Goal: Information Seeking & Learning: Compare options

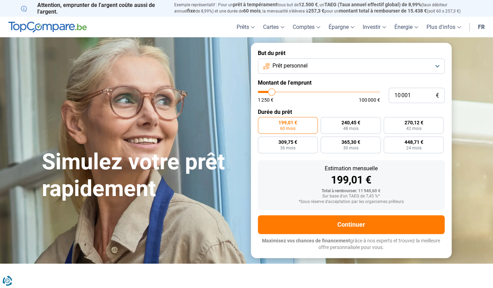
click at [436, 66] on button "Prêt personnel" at bounding box center [351, 66] width 187 height 15
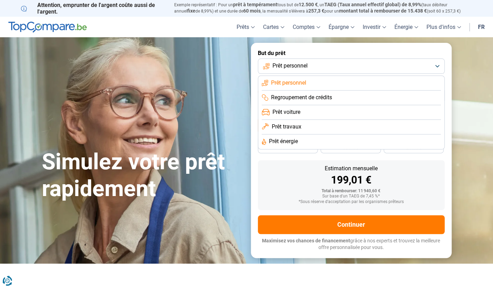
click at [327, 128] on li "Prêt travaux" at bounding box center [351, 127] width 179 height 15
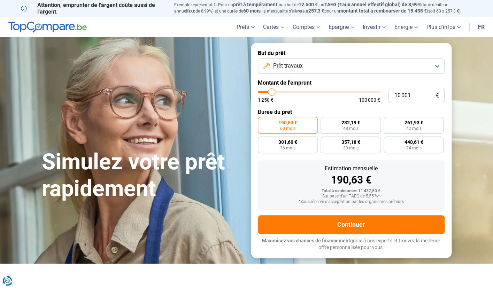
type input "10 500"
type input "10500"
type input "10 750"
type input "10750"
type input "11 000"
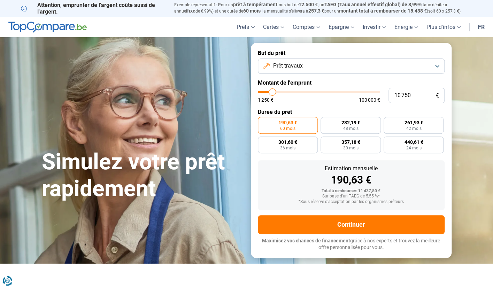
type input "11000"
type input "11 250"
type input "11250"
type input "11 750"
type input "11750"
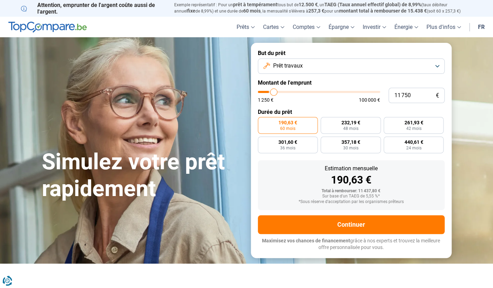
type input "12 000"
type input "12000"
type input "12 500"
type input "12500"
type input "12 750"
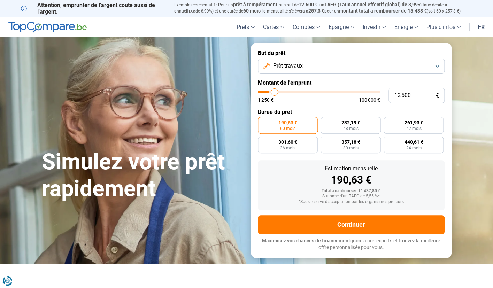
type input "12750"
type input "13 250"
type input "13250"
type input "13 500"
type input "13500"
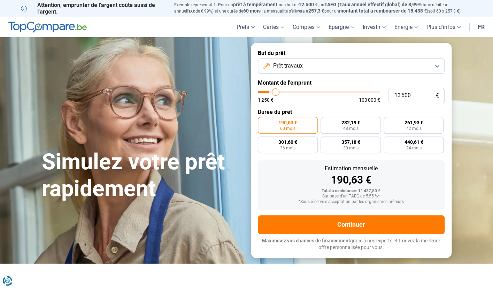
type input "14 000"
type input "14000"
type input "14 250"
type input "14250"
type input "14 750"
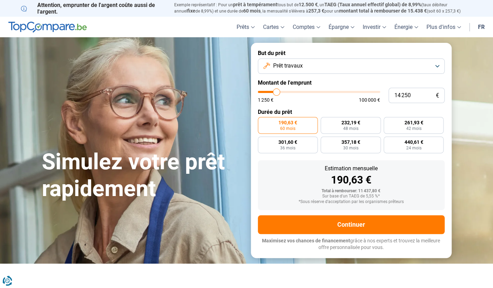
type input "14750"
type input "15 000"
type input "15000"
type input "15 250"
type input "15250"
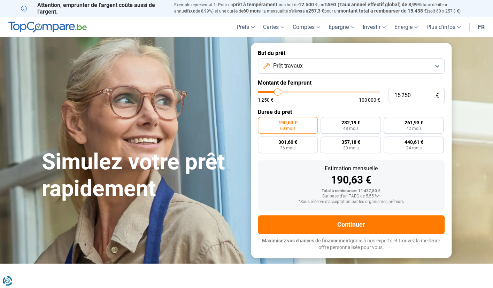
type input "15 500"
type input "15500"
type input "15 750"
type input "15750"
type input "16 500"
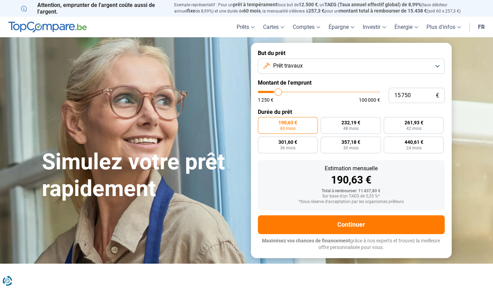
type input "16500"
type input "17 250"
type input "17250"
type input "18 000"
type input "18000"
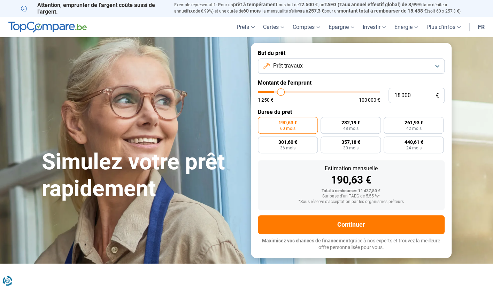
type input "18 750"
type input "18750"
type input "19 500"
type input "19500"
type input "20 000"
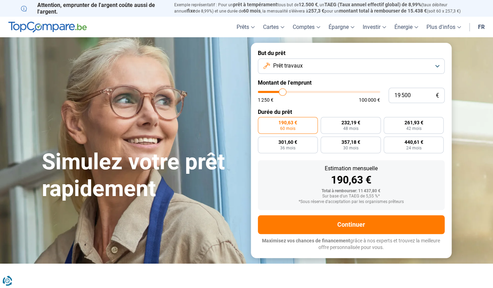
type input "20000"
type input "20 500"
type input "20500"
type input "20 750"
type input "20750"
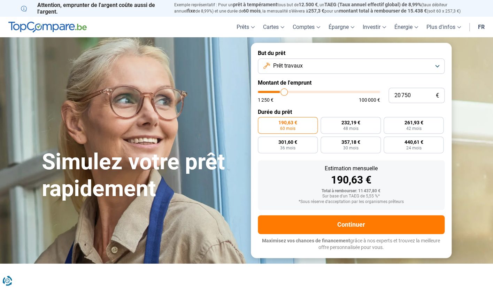
type input "21 000"
type input "21000"
type input "21 250"
type input "21250"
type input "21 750"
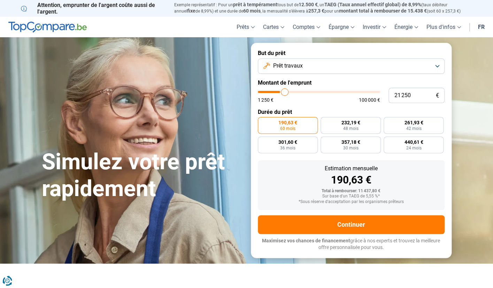
type input "21750"
type input "22 000"
type input "22000"
type input "22 250"
drag, startPoint x: 273, startPoint y: 92, endPoint x: 286, endPoint y: 93, distance: 12.9
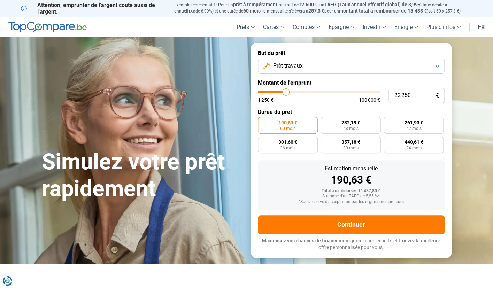
type input "22250"
click at [286, 93] on input "range" at bounding box center [319, 92] width 122 height 2
radio input "false"
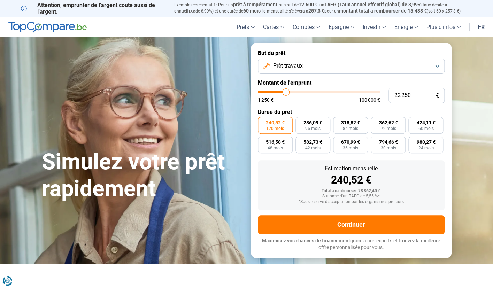
type input "22 000"
type input "22000"
type input "22 250"
type input "22250"
type input "22 500"
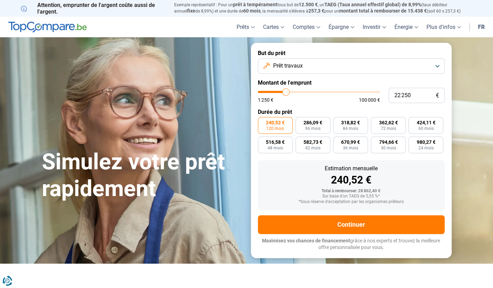
type input "22500"
type input "23 000"
type input "23000"
type input "23 750"
type input "23750"
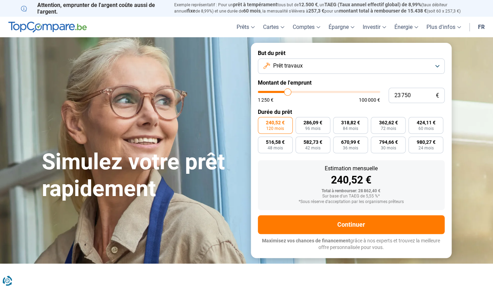
type input "24 500"
type input "24500"
type input "25 750"
type input "25750"
type input "26 750"
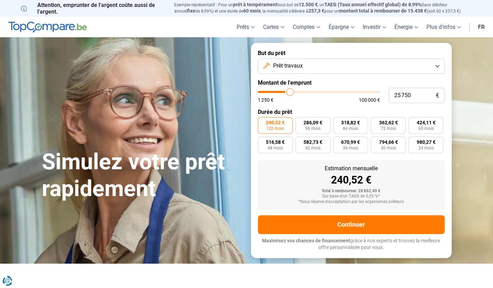
type input "26750"
type input "27 750"
type input "27750"
type input "28 500"
type input "28500"
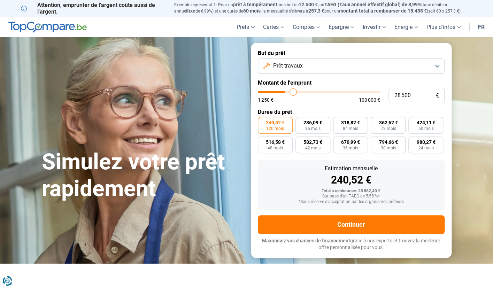
type input "29 250"
type input "29250"
type input "30 000"
type input "30000"
type input "30 750"
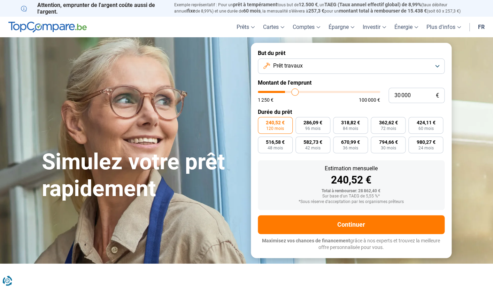
type input "30750"
type input "31 750"
type input "31750"
type input "33 000"
type input "33000"
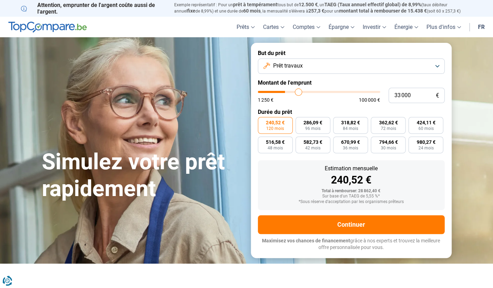
type input "34 500"
type input "34500"
type input "35 750"
type input "35750"
type input "36 500"
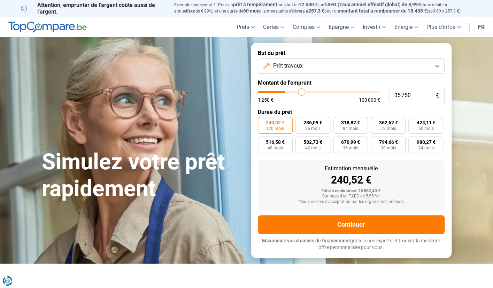
type input "36500"
type input "37 000"
type input "37000"
type input "37 250"
type input "37250"
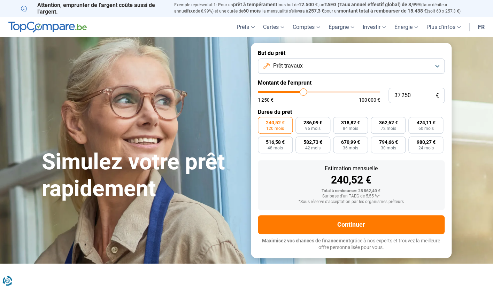
type input "37 750"
type input "37750"
type input "38 000"
type input "38000"
type input "38 250"
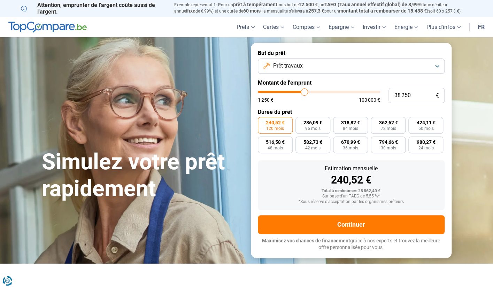
drag, startPoint x: 286, startPoint y: 93, endPoint x: 304, endPoint y: 94, distance: 18.5
type input "38250"
click at [305, 93] on input "range" at bounding box center [319, 92] width 122 height 2
type input "37 750"
type input "37750"
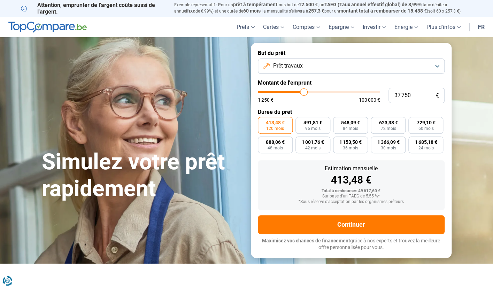
type input "37 500"
type input "37500"
type input "37 250"
type input "37250"
type input "36 250"
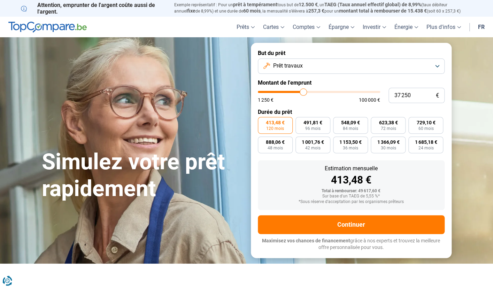
type input "36250"
type input "35 000"
type input "35000"
type input "33 500"
type input "33500"
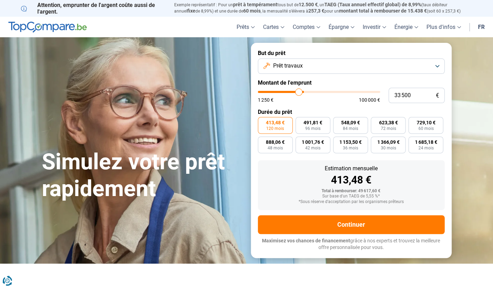
type input "32 000"
type input "32000"
type input "30 750"
type input "30750"
type input "30 000"
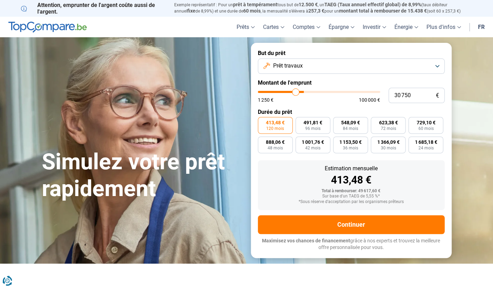
type input "30000"
type input "29 250"
type input "29250"
type input "29 000"
type input "29000"
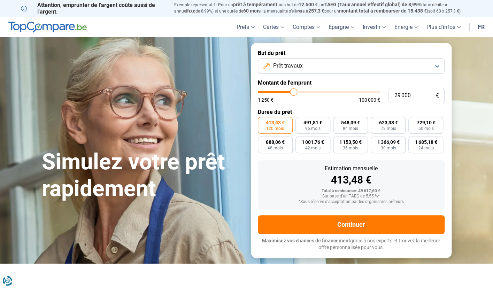
type input "28 500"
type input "28500"
type input "27 750"
type input "27750"
type input "26 750"
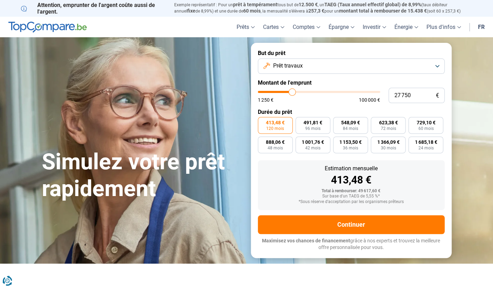
type input "26750"
type input "26 250"
type input "26250"
type input "26 000"
type input "26000"
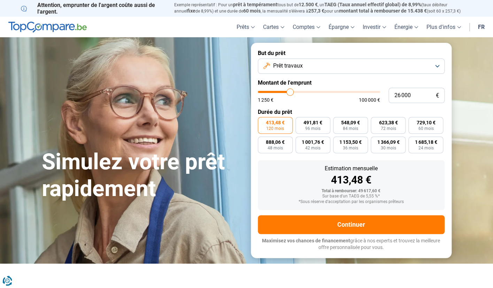
type input "25 750"
type input "25750"
type input "25 500"
type input "25500"
type input "25 250"
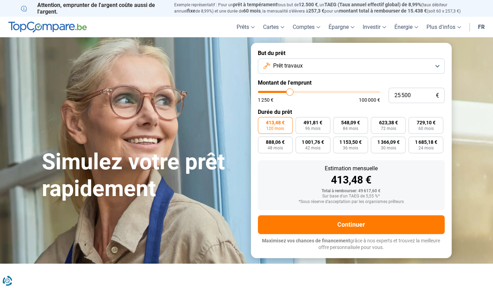
type input "25250"
type input "25 000"
type input "25000"
type input "24 750"
type input "24750"
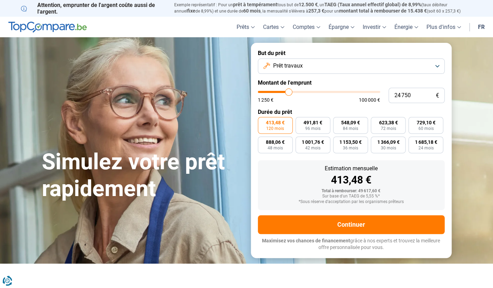
type input "24 500"
type input "24500"
type input "24 250"
type input "24250"
type input "23 750"
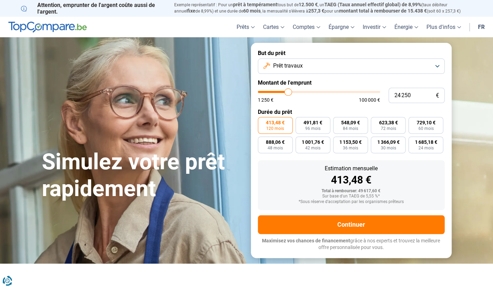
type input "23750"
type input "23 250"
type input "23250"
type input "22 750"
type input "22750"
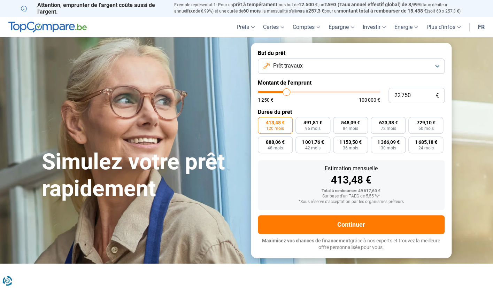
type input "22 500"
type input "22500"
type input "22 250"
type input "22250"
type input "21 750"
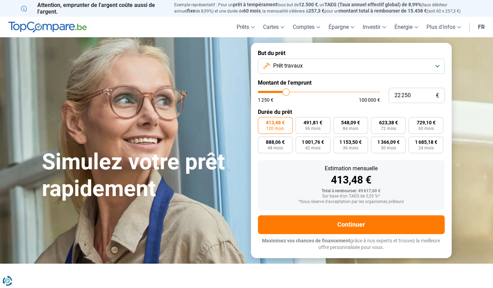
type input "21750"
type input "21 500"
type input "21500"
type input "21 250"
type input "21250"
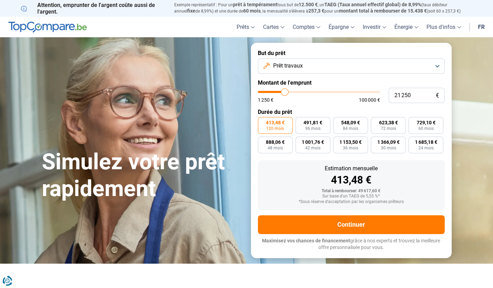
type input "21 000"
type input "21000"
type input "20 750"
type input "20750"
type input "20 500"
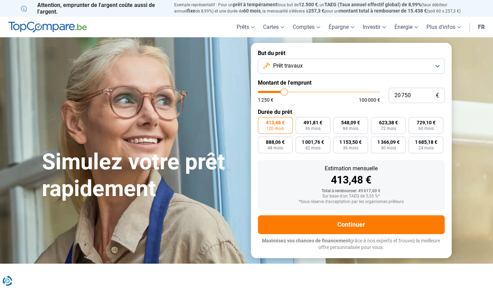
type input "20500"
type input "20 250"
type input "20250"
type input "20 000"
type input "20000"
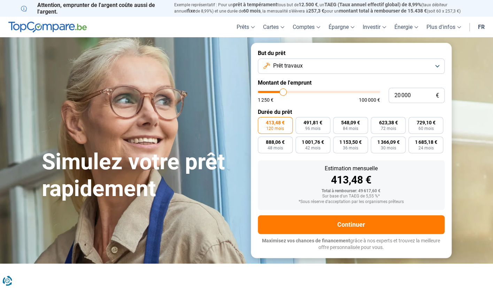
type input "19 500"
type input "19500"
type input "19 250"
type input "19250"
type input "18 750"
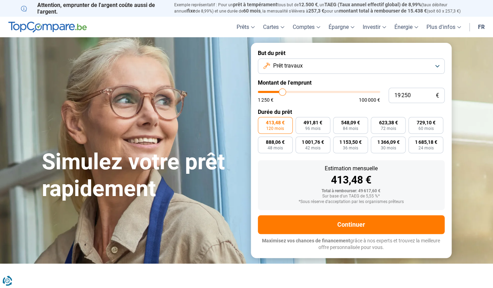
type input "18750"
type input "18 500"
type input "18500"
type input "18 250"
type input "18250"
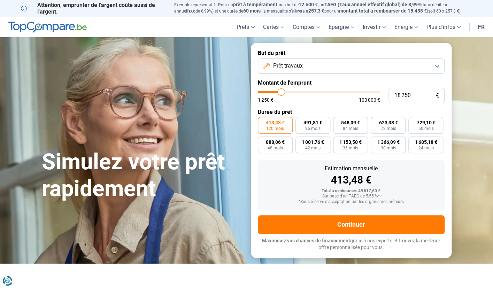
type input "18 000"
type input "18000"
type input "17 750"
type input "17750"
type input "17 250"
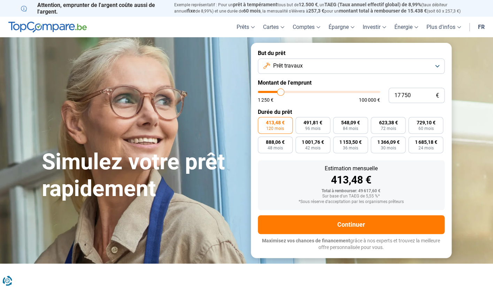
type input "17250"
type input "17 000"
type input "17000"
type input "16 750"
type input "16750"
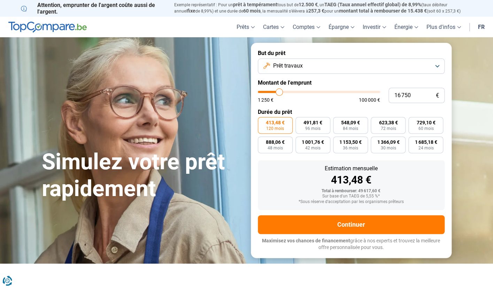
type input "16 500"
drag, startPoint x: 304, startPoint y: 94, endPoint x: 266, endPoint y: 93, distance: 38.4
click at [266, 93] on input "range" at bounding box center [319, 92] width 122 height 2
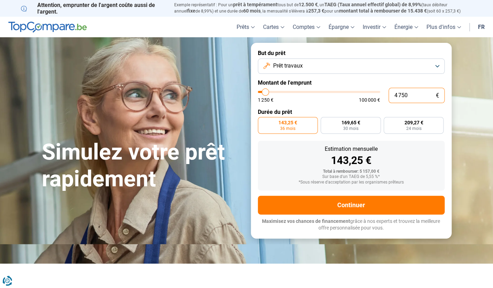
drag, startPoint x: 410, startPoint y: 97, endPoint x: 379, endPoint y: 96, distance: 30.7
click at [389, 96] on input "4 750" at bounding box center [417, 95] width 56 height 15
drag, startPoint x: 286, startPoint y: 125, endPoint x: 304, endPoint y: 128, distance: 18.2
click at [286, 125] on span "135,71 €" at bounding box center [287, 122] width 19 height 5
click at [262, 122] on input "135,71 € 36 mois" at bounding box center [260, 119] width 5 height 5
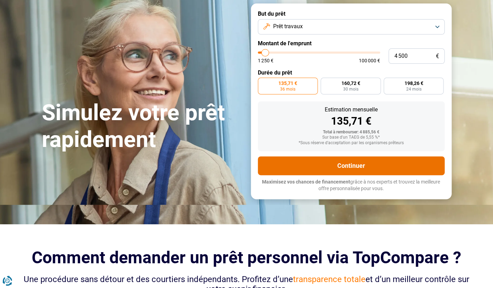
scroll to position [41, 0]
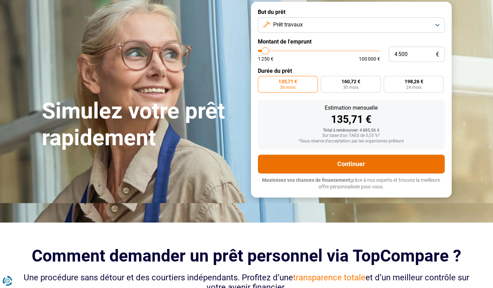
drag, startPoint x: 358, startPoint y: 162, endPoint x: 369, endPoint y: 163, distance: 11.9
click at [358, 162] on button "Continuer" at bounding box center [351, 164] width 187 height 19
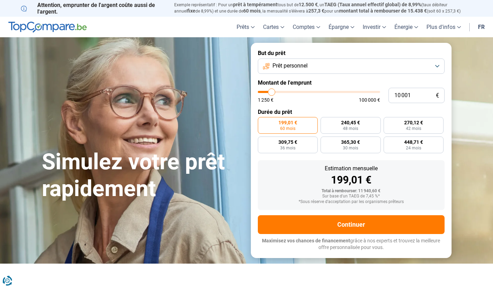
scroll to position [41, 0]
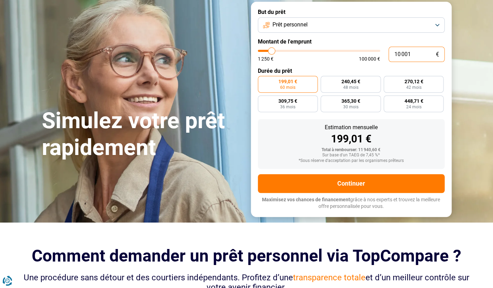
click at [400, 55] on input "10 001" at bounding box center [417, 54] width 56 height 15
drag, startPoint x: 413, startPoint y: 54, endPoint x: 375, endPoint y: 54, distance: 38.7
click at [389, 54] on input "10 001" at bounding box center [417, 54] width 56 height 15
type input "4"
type input "1250"
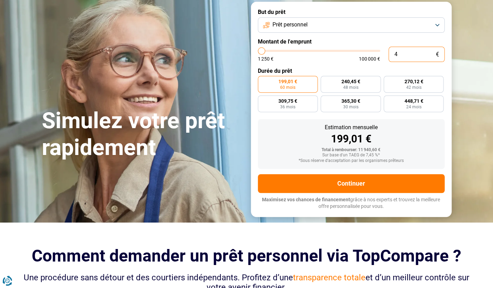
type input "45"
type input "1250"
type input "450"
type input "1250"
type input "4 500"
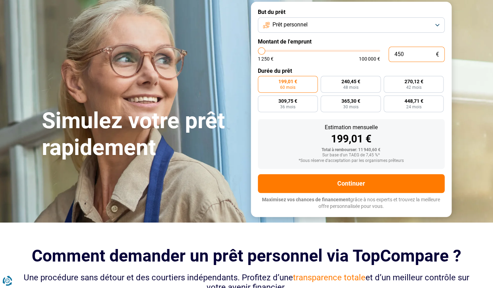
type input "4500"
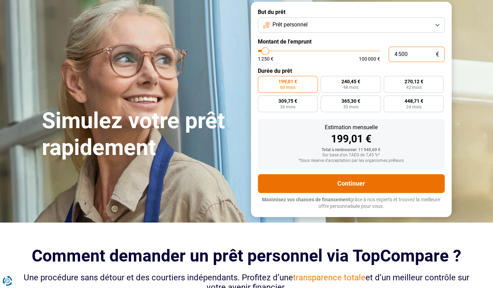
radio input "true"
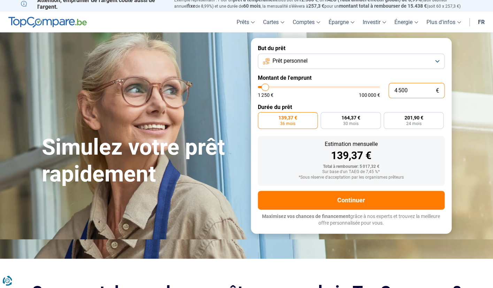
type input "4 500"
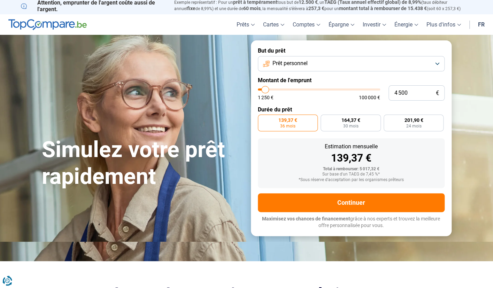
click at [353, 165] on div "Estimation mensuelle 139,37 € Total à rembourser: 5 017,32 € Sur base d'un TAEG…" at bounding box center [351, 163] width 187 height 50
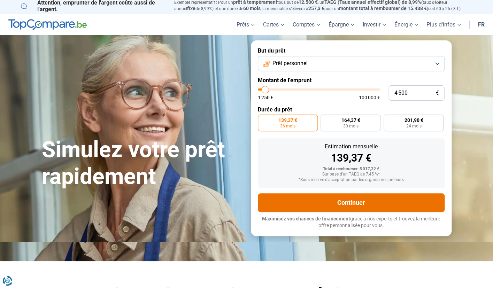
click at [350, 202] on button "Continuer" at bounding box center [351, 202] width 187 height 19
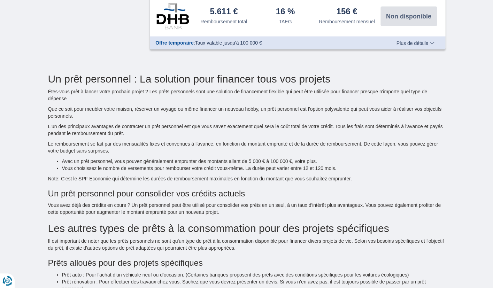
scroll to position [522, 0]
